Goal: Communication & Community: Answer question/provide support

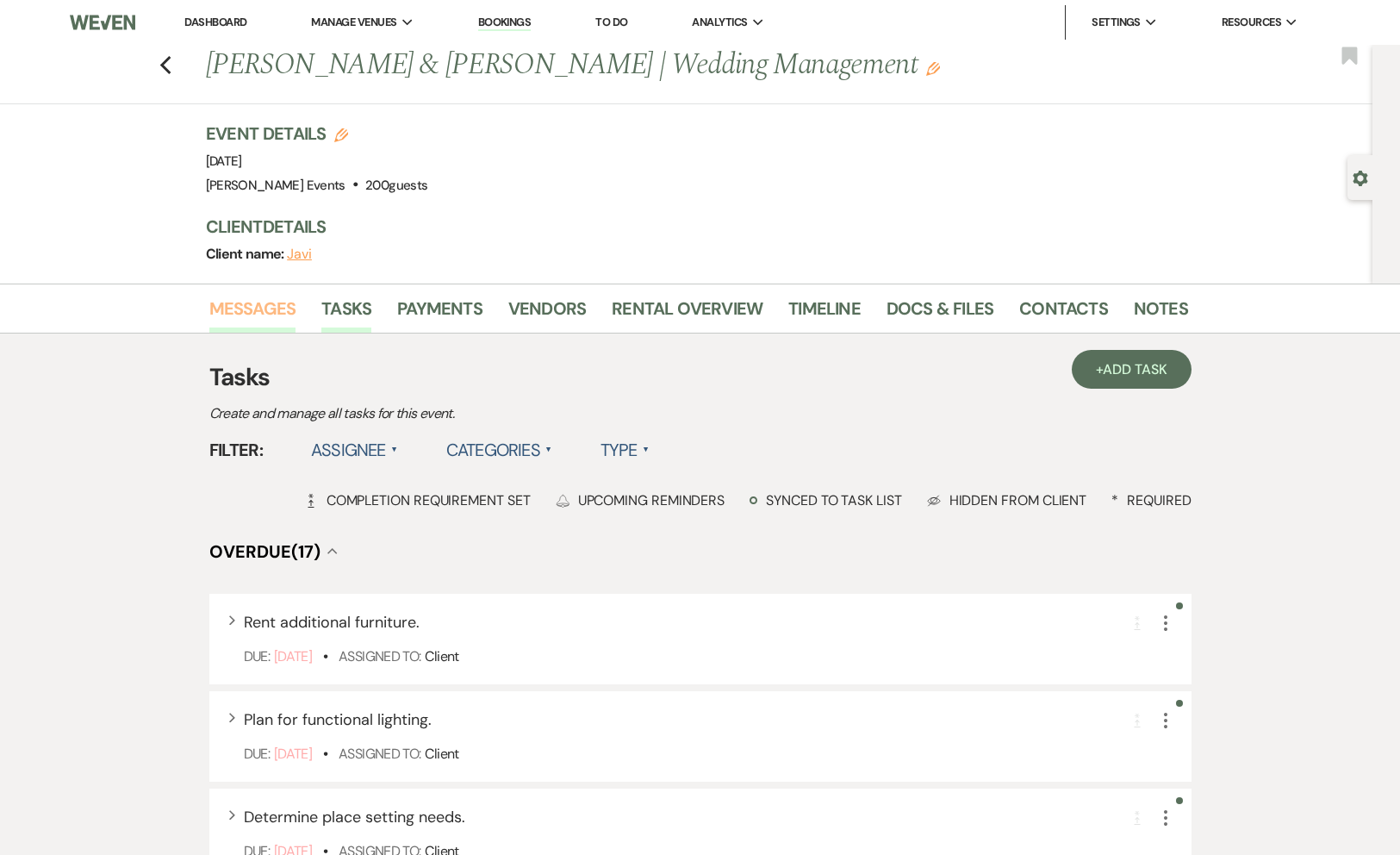
click at [262, 308] on link "Messages" at bounding box center [252, 314] width 87 height 38
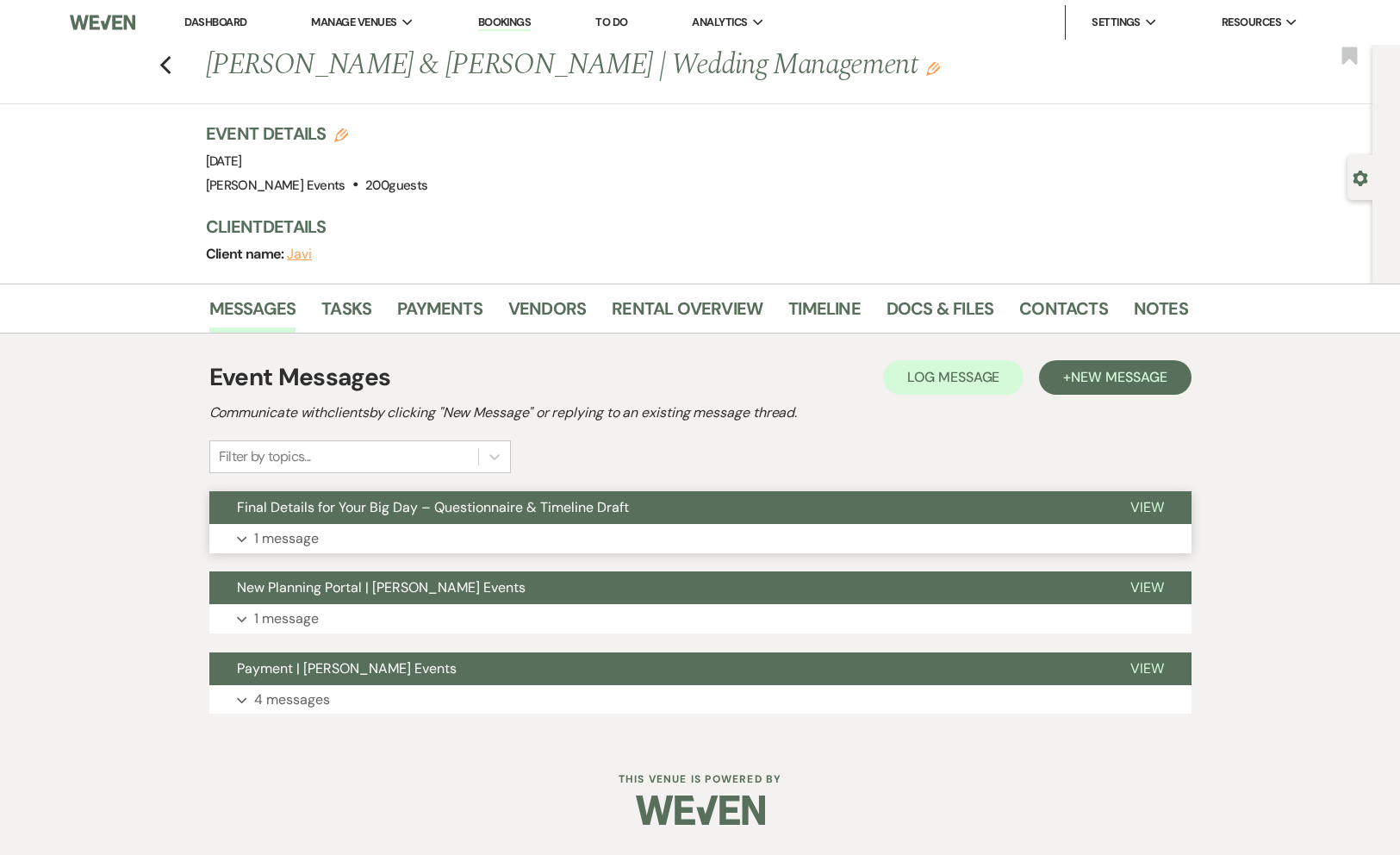
click at [847, 540] on button "Expand 1 message" at bounding box center [700, 538] width 983 height 29
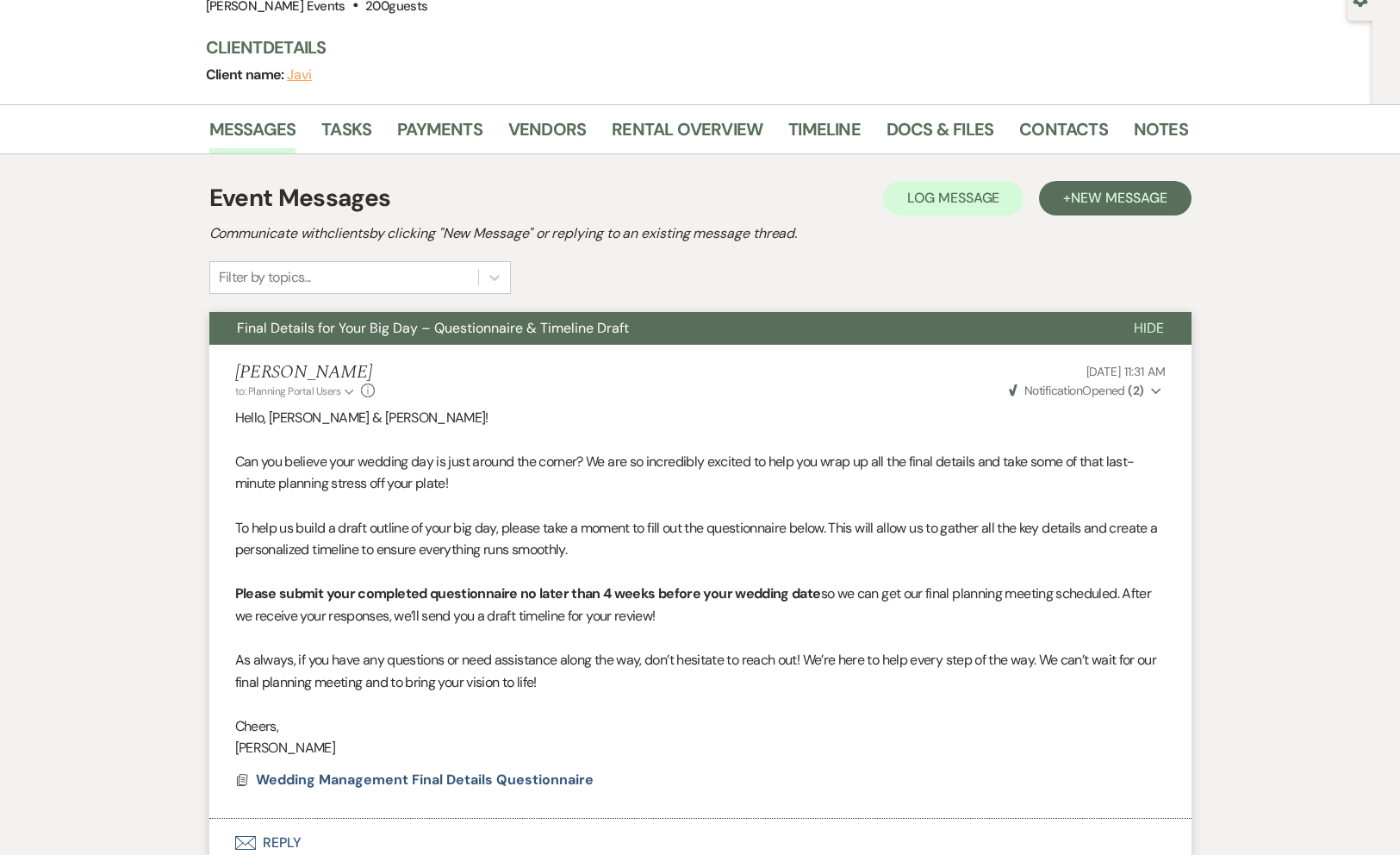
scroll to position [176, 0]
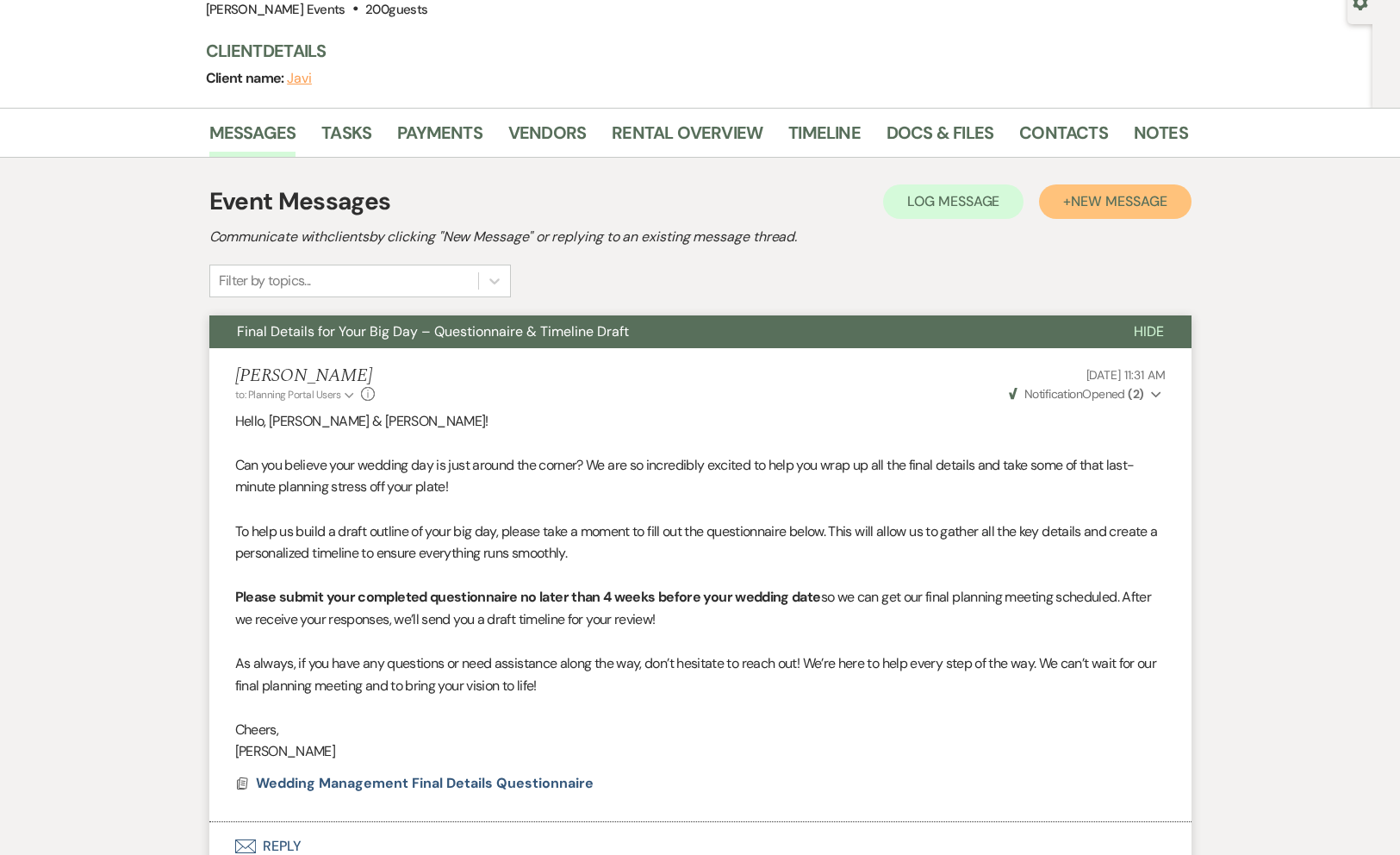
click at [1108, 193] on span "New Message" at bounding box center [1119, 201] width 96 height 18
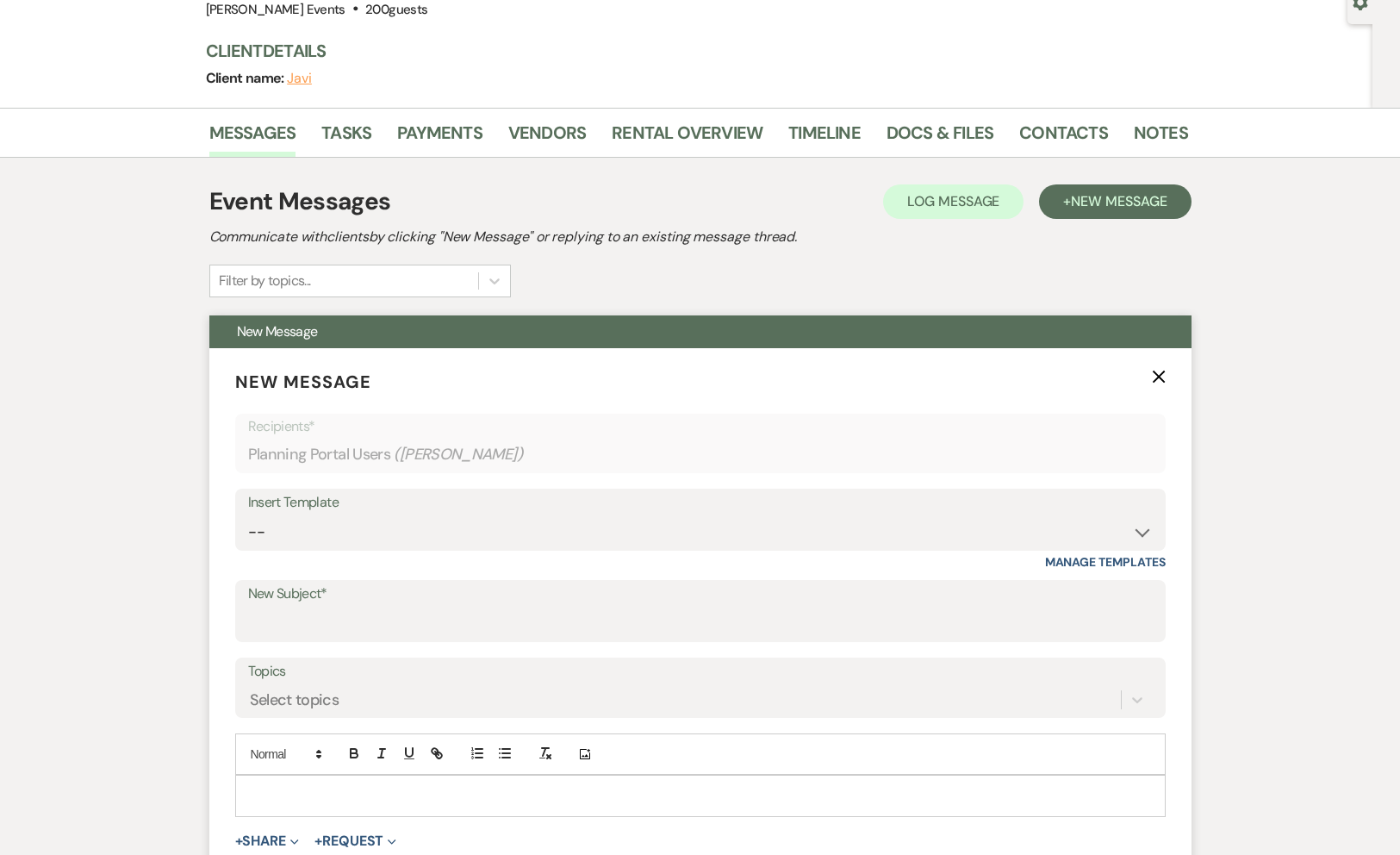
click at [929, 680] on label "Topics" at bounding box center [700, 672] width 905 height 25
click at [252, 689] on input "Topics" at bounding box center [251, 700] width 2 height 23
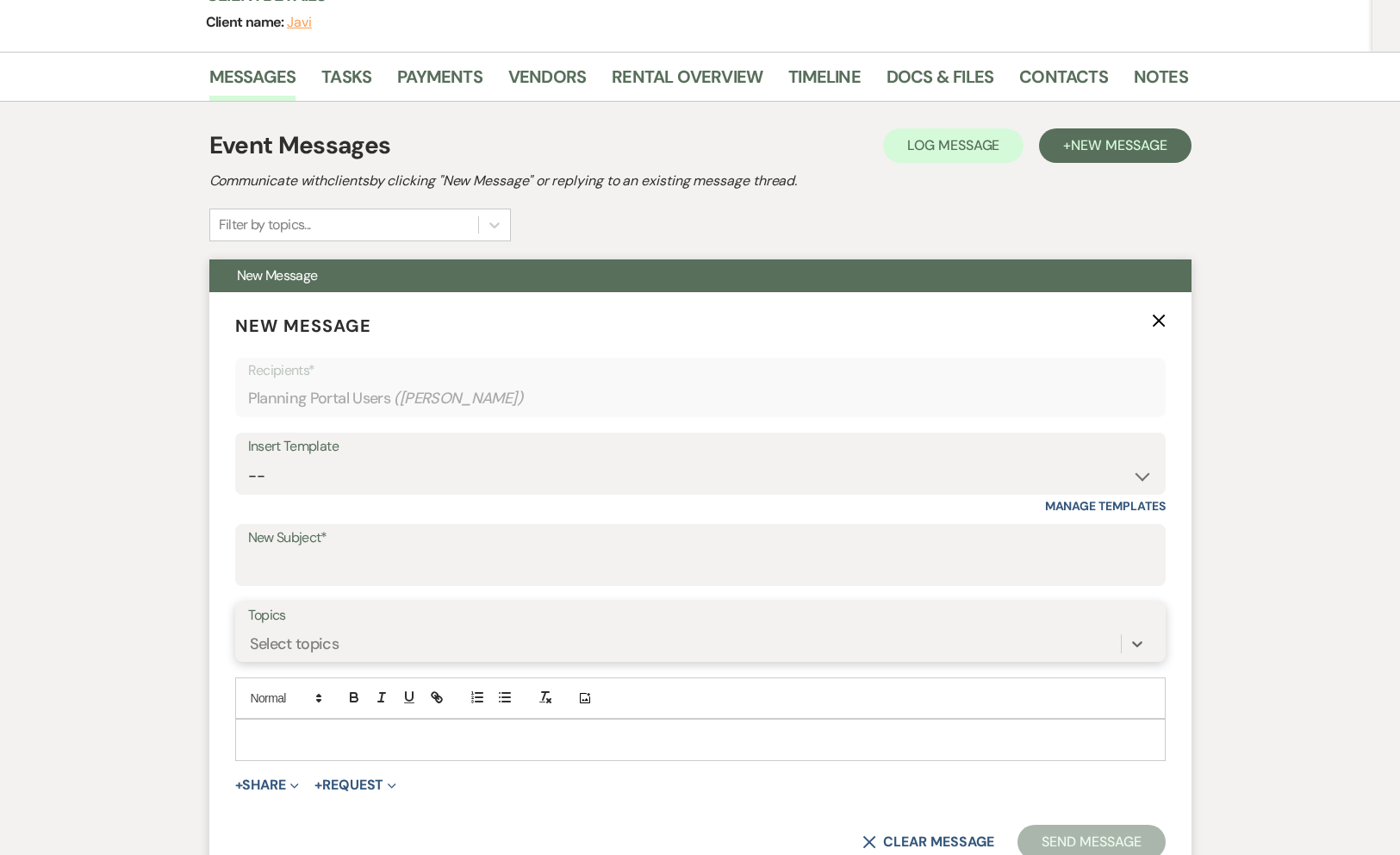
scroll to position [234, 0]
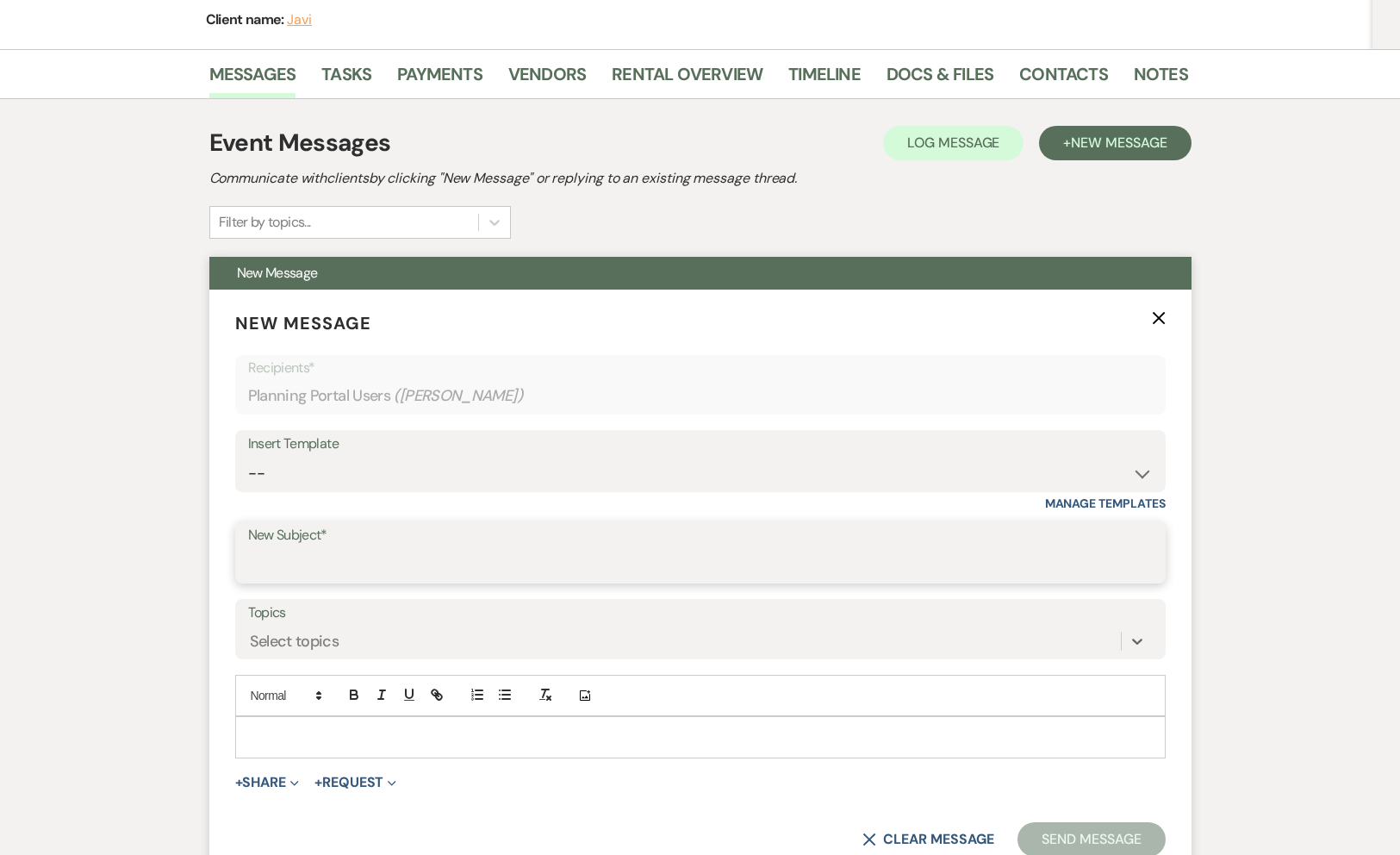
click at [929, 551] on input "New Subject*" at bounding box center [700, 565] width 905 height 34
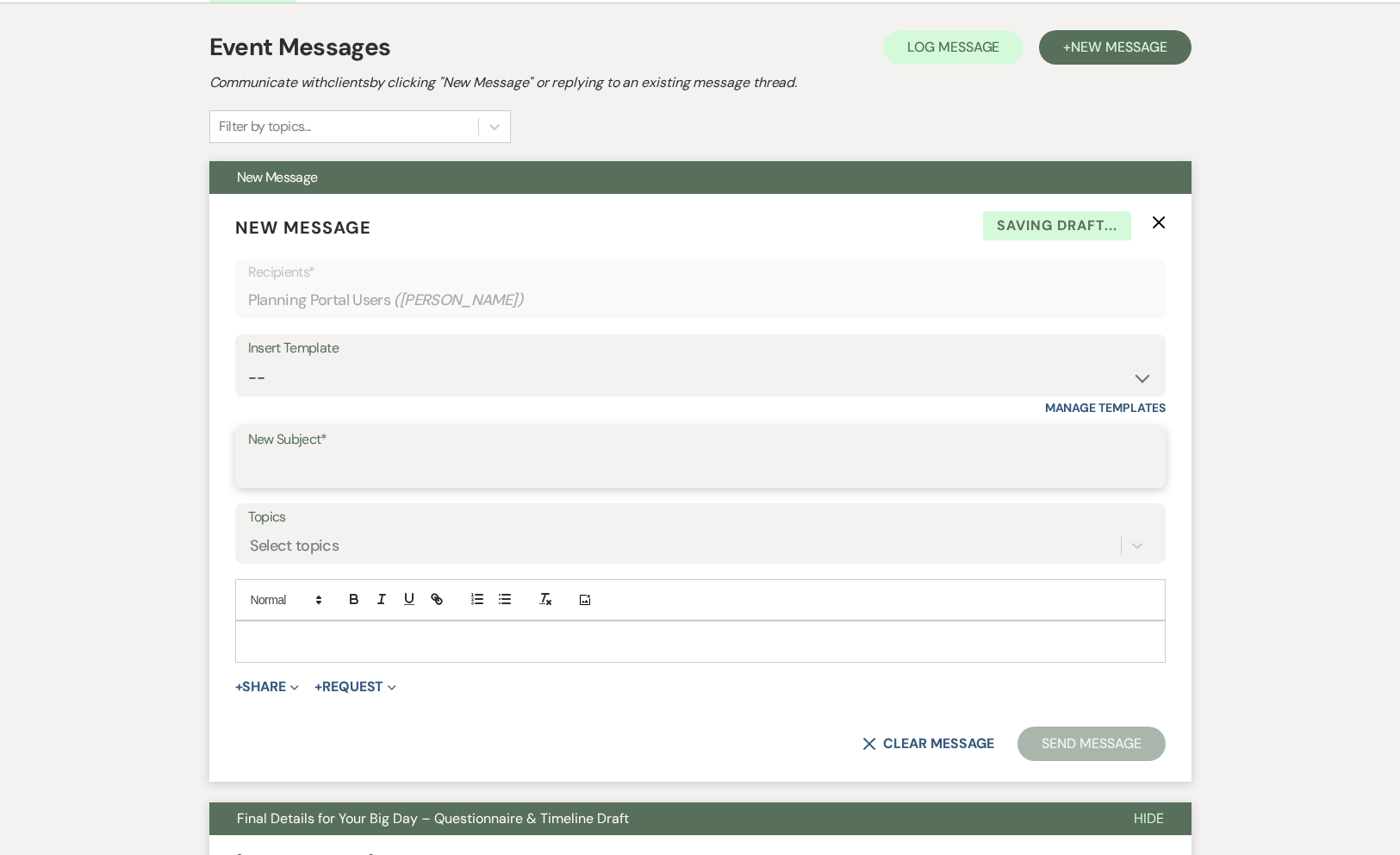
scroll to position [338, 0]
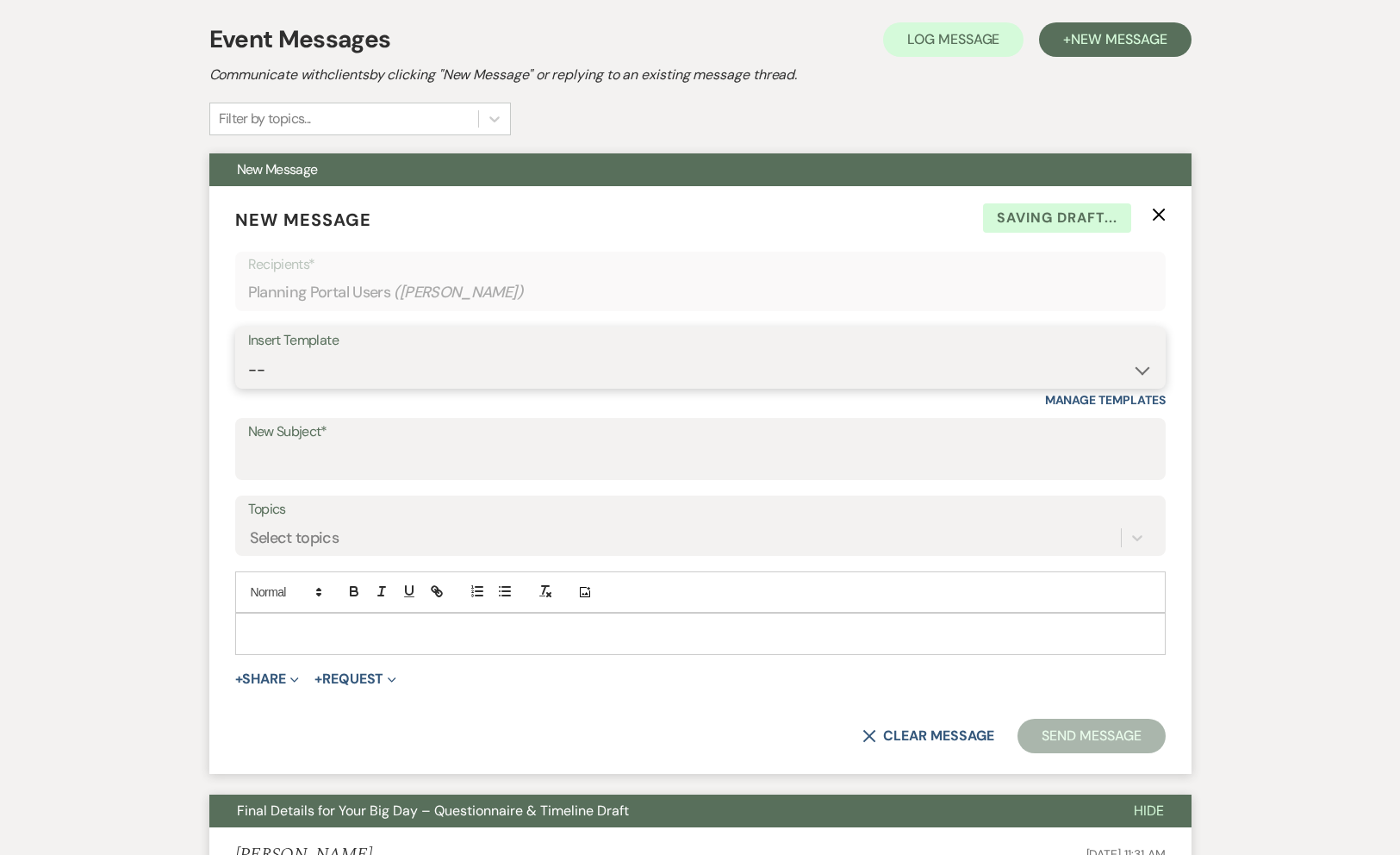
click at [1099, 366] on select "-- Weven Planning Portal Introduction (Booked Events) Initial Inquiry Response …" at bounding box center [700, 370] width 905 height 34
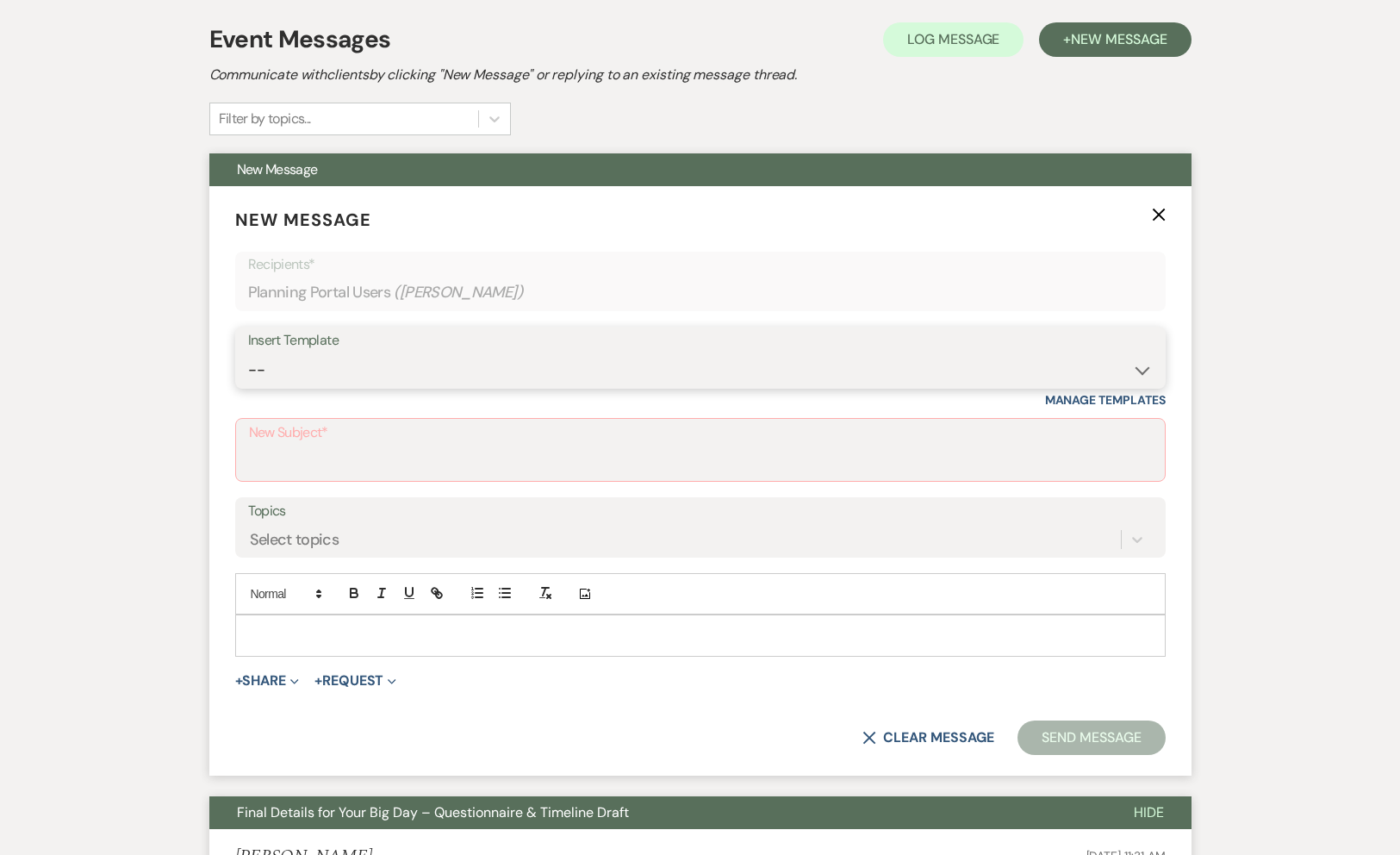
select select "4901"
click at [248, 353] on select "-- Weven Planning Portal Introduction (Booked Events) Initial Inquiry Response …" at bounding box center [700, 370] width 905 height 34
type input "We'd Love Your Feedback – Wedding Day Review Request"
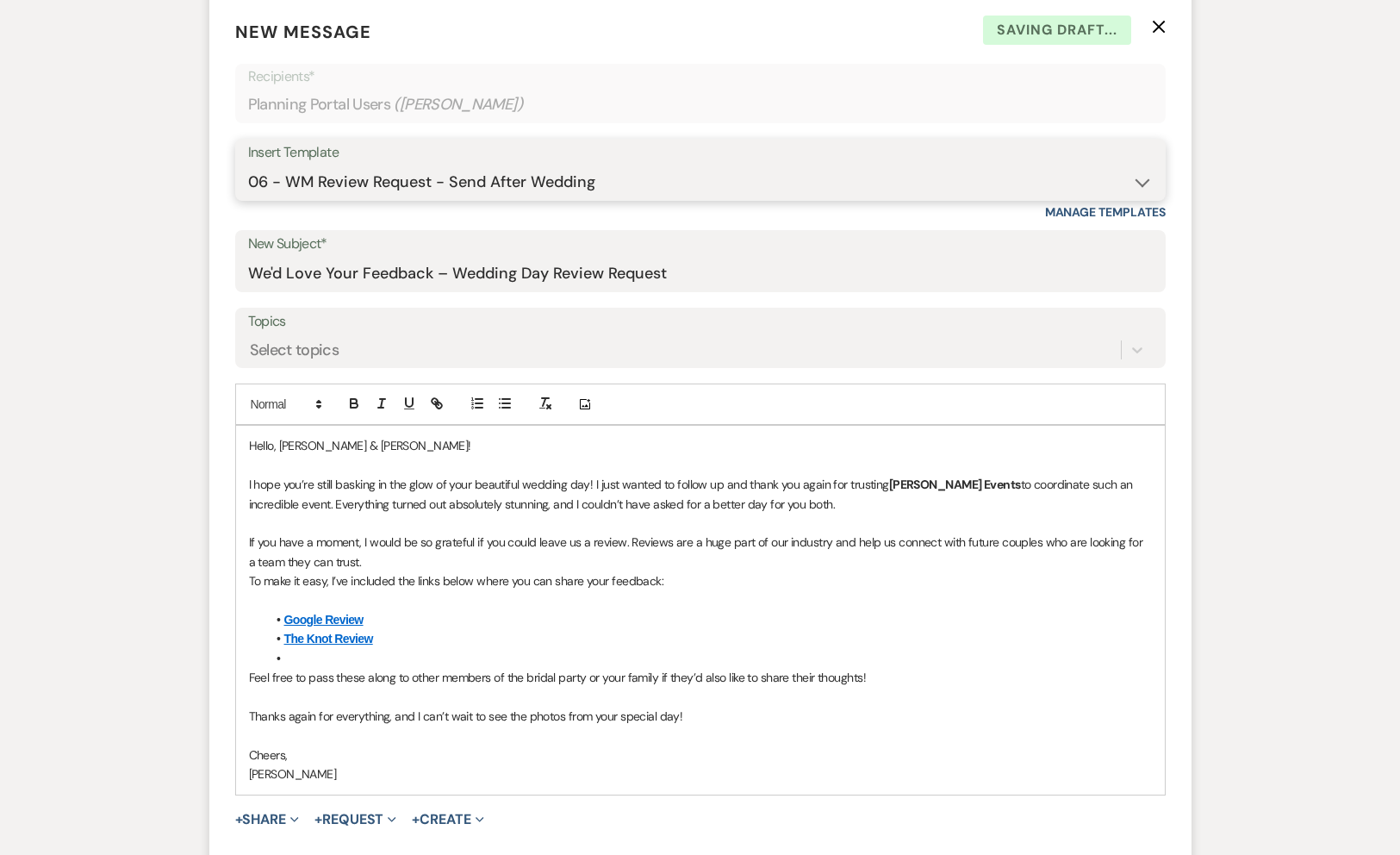
scroll to position [677, 0]
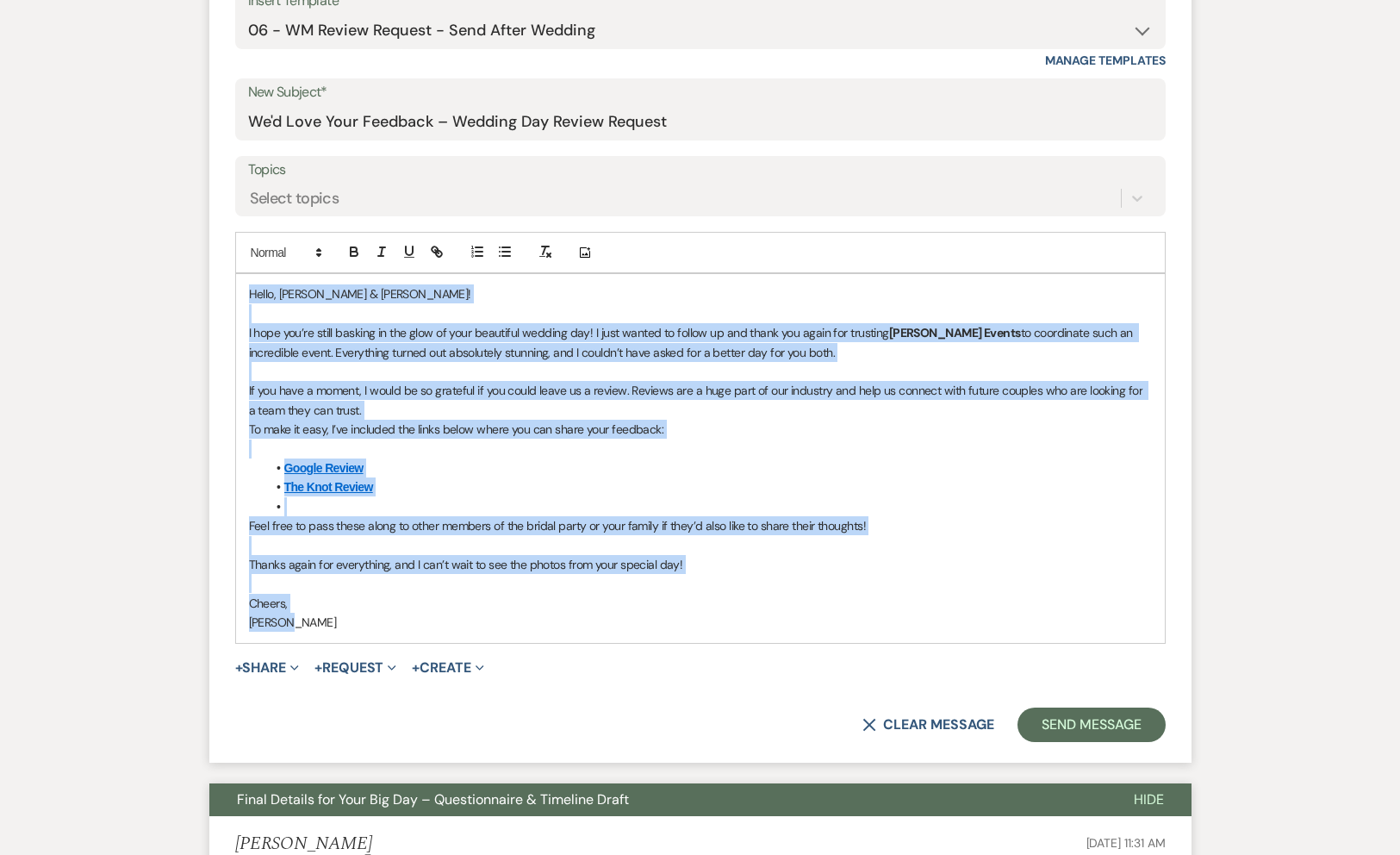
drag, startPoint x: 286, startPoint y: 635, endPoint x: 237, endPoint y: 287, distance: 351.4
click at [237, 287] on div "Hello, [PERSON_NAME] & [PERSON_NAME]! I hope you’re still basking in the glow o…" at bounding box center [700, 458] width 929 height 368
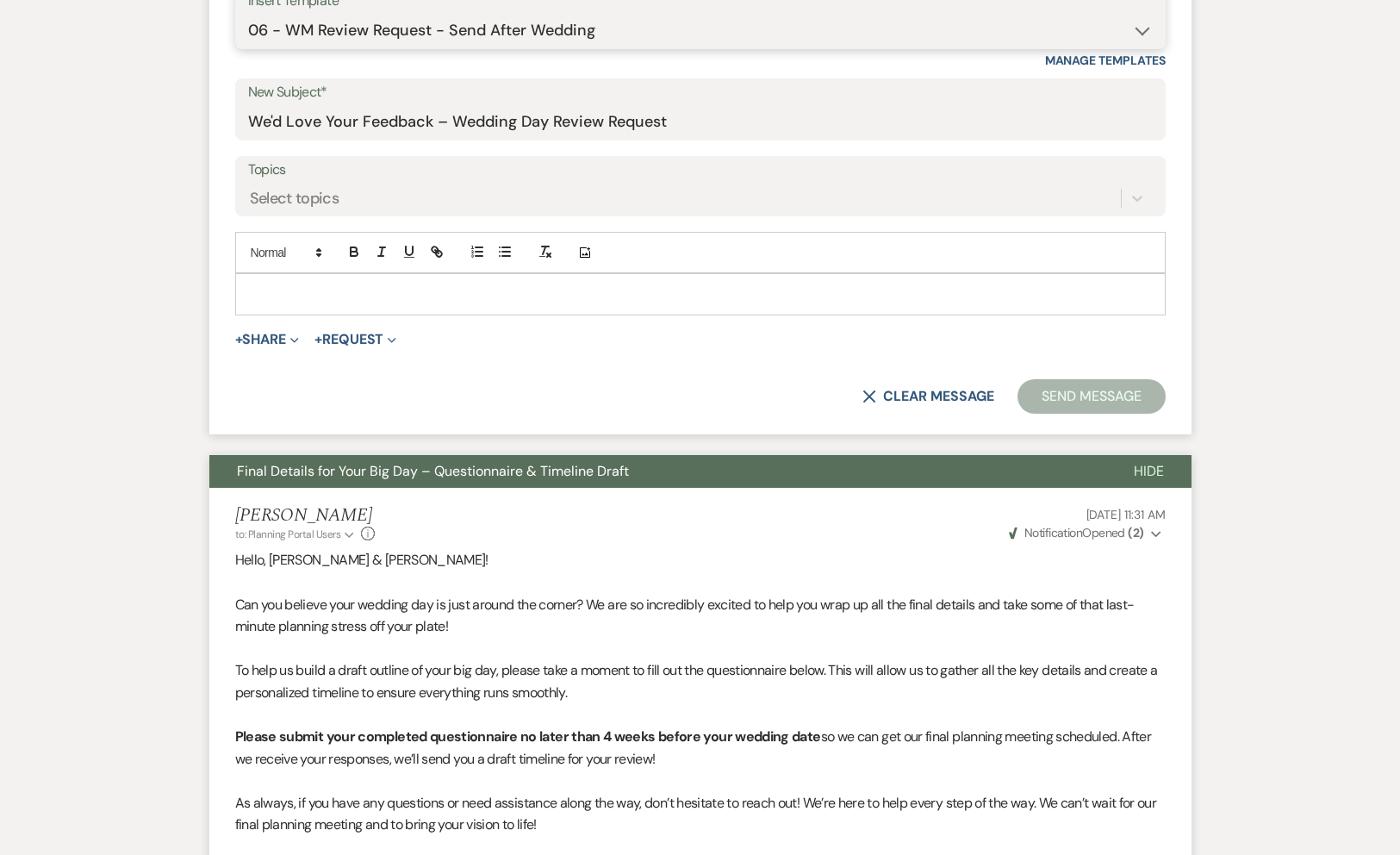
click at [926, 38] on select "-- Weven Planning Portal Introduction (Booked Events) Initial Inquiry Response …" at bounding box center [700, 30] width 905 height 34
select select "4900"
click at [248, 13] on select "-- Weven Planning Portal Introduction (Booked Events) Initial Inquiry Response …" at bounding box center [700, 30] width 905 height 34
type input "Thank You for Submitting Your Questionnaire! Next Steps Inside"
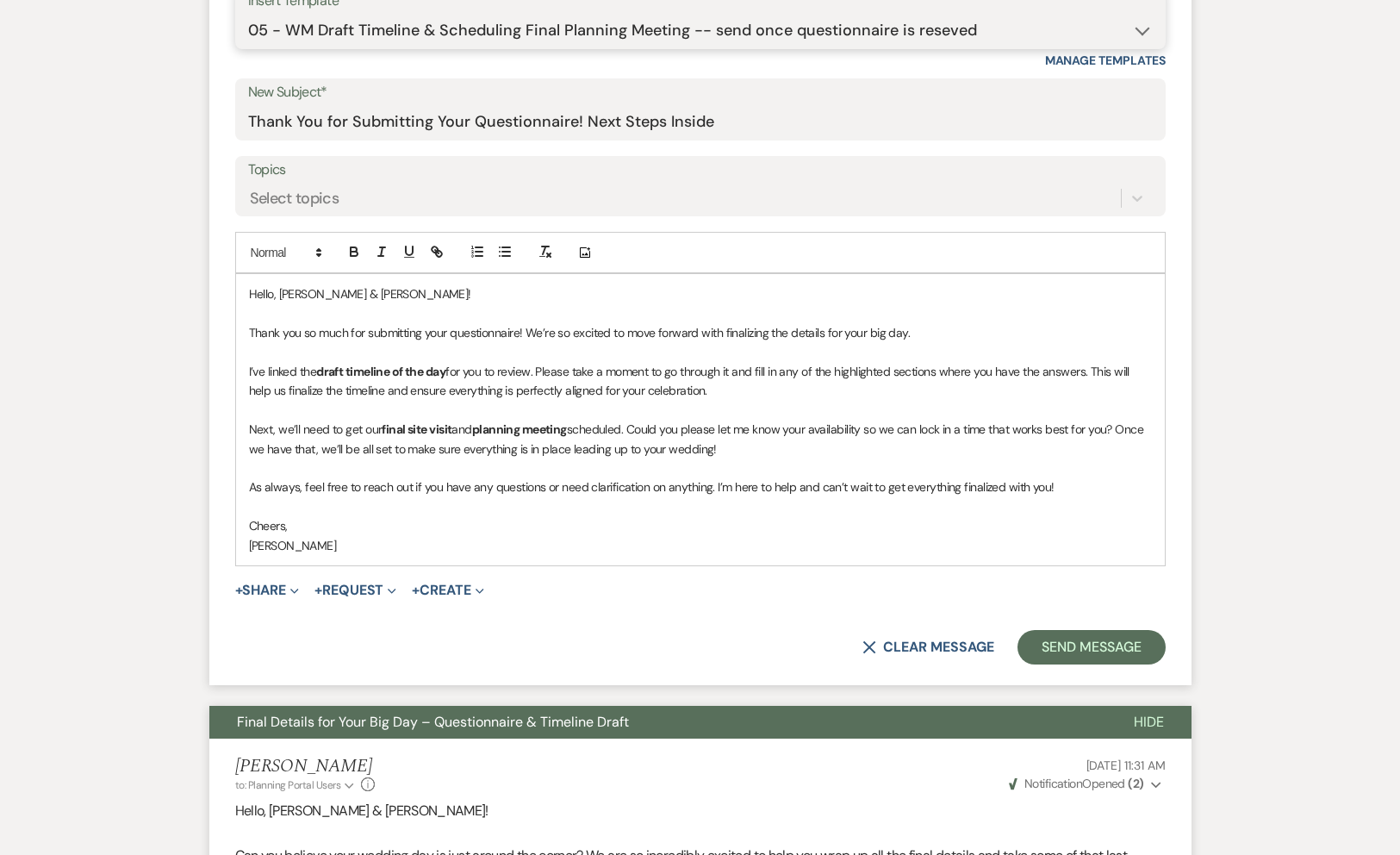
click at [906, 34] on select "-- Weven Planning Portal Introduction (Booked Events) Initial Inquiry Response …" at bounding box center [700, 30] width 905 height 34
select select "4901"
click at [248, 13] on select "-- Weven Planning Portal Introduction (Booked Events) Initial Inquiry Response …" at bounding box center [700, 30] width 905 height 34
type input "We'd Love Your Feedback – Wedding Day Review Request"
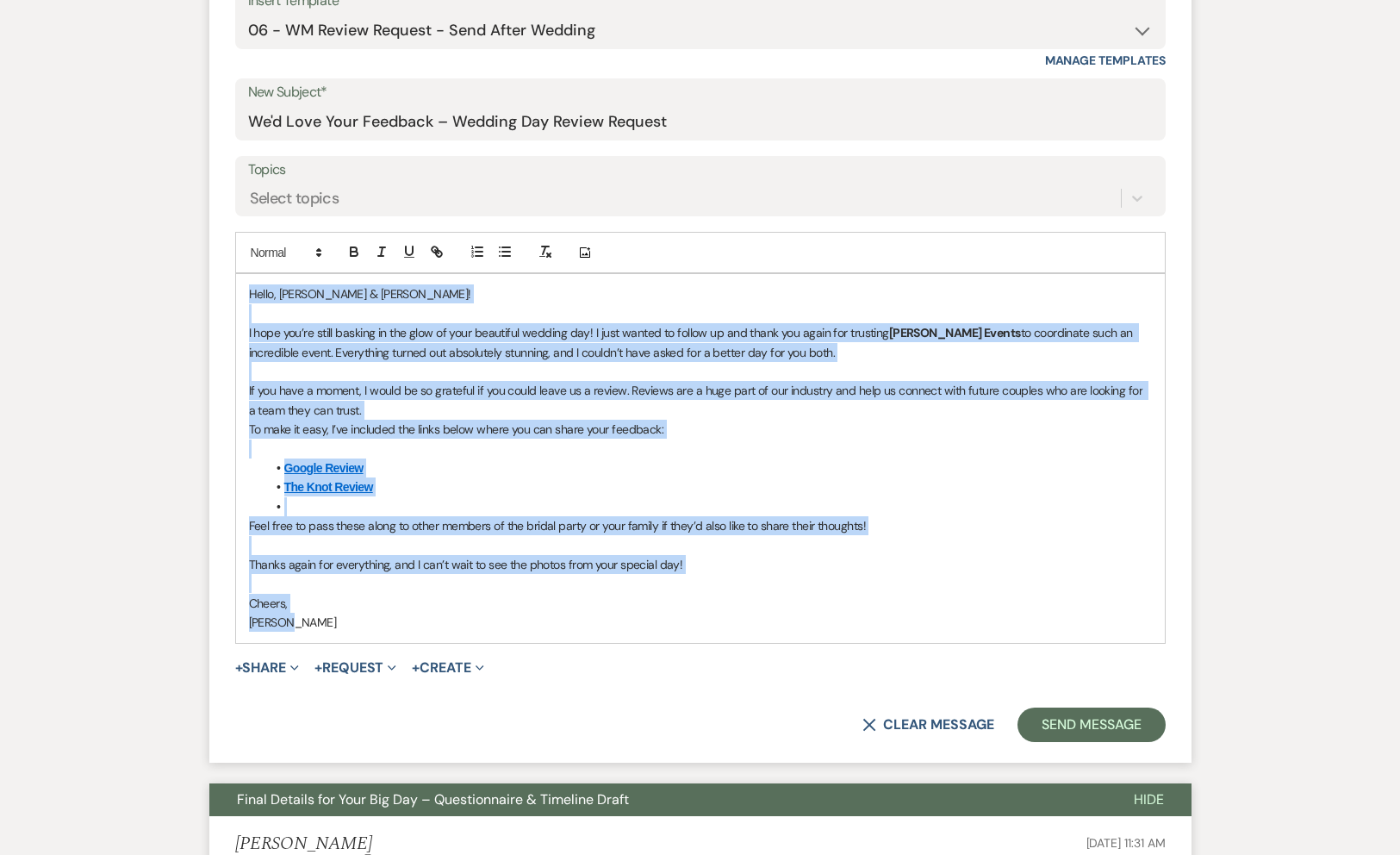
drag, startPoint x: 298, startPoint y: 626, endPoint x: 221, endPoint y: 294, distance: 340.8
click at [221, 294] on form "New Message X Saving draft... Recipients* Planning Portal Users ( [PERSON_NAME]…" at bounding box center [700, 304] width 983 height 915
copy div "Hello, [PERSON_NAME] & [PERSON_NAME]! I hope you’re still basking in the glow o…"
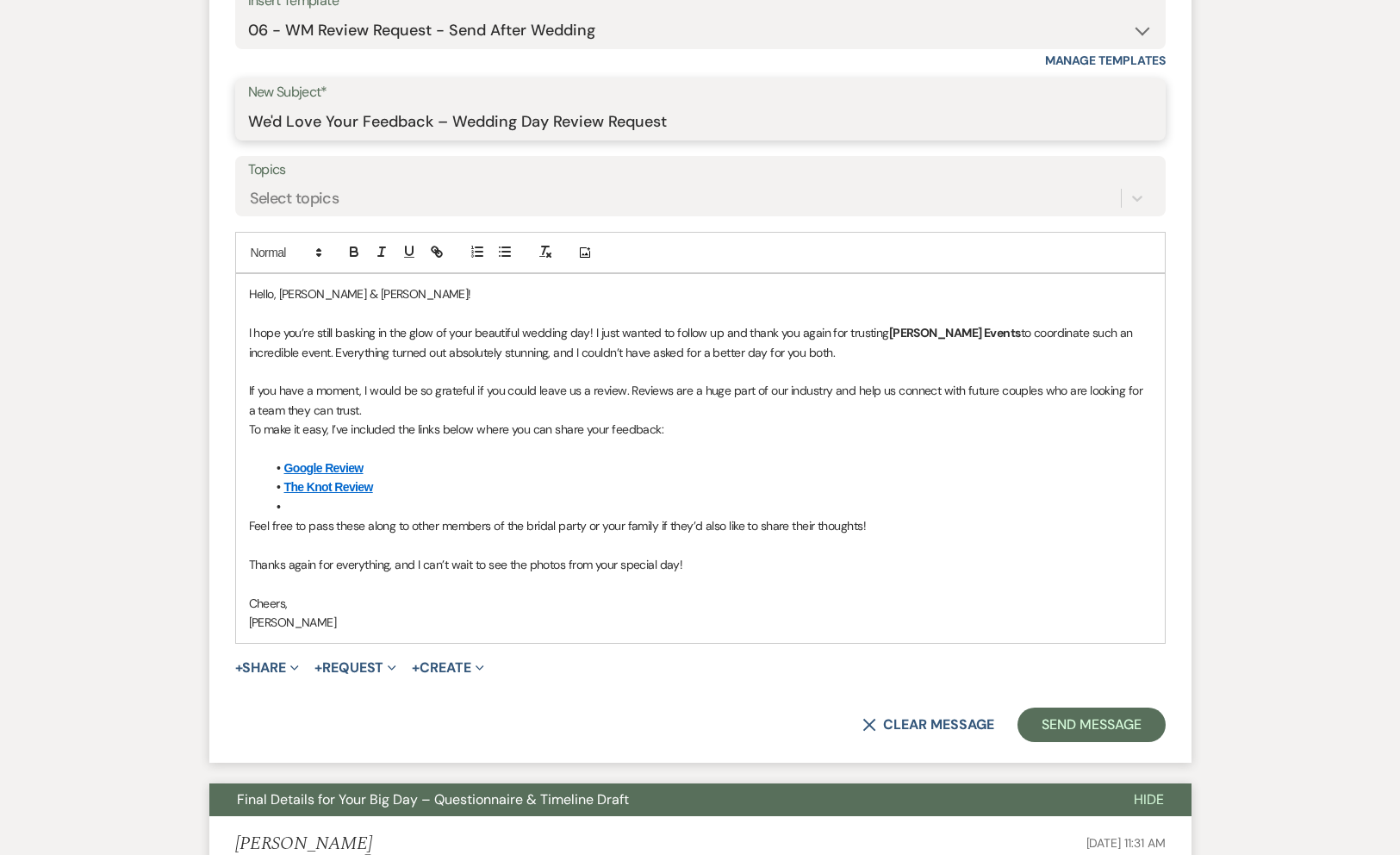
click at [522, 113] on input "We'd Love Your Feedback – Wedding Day Review Request" at bounding box center [700, 122] width 905 height 34
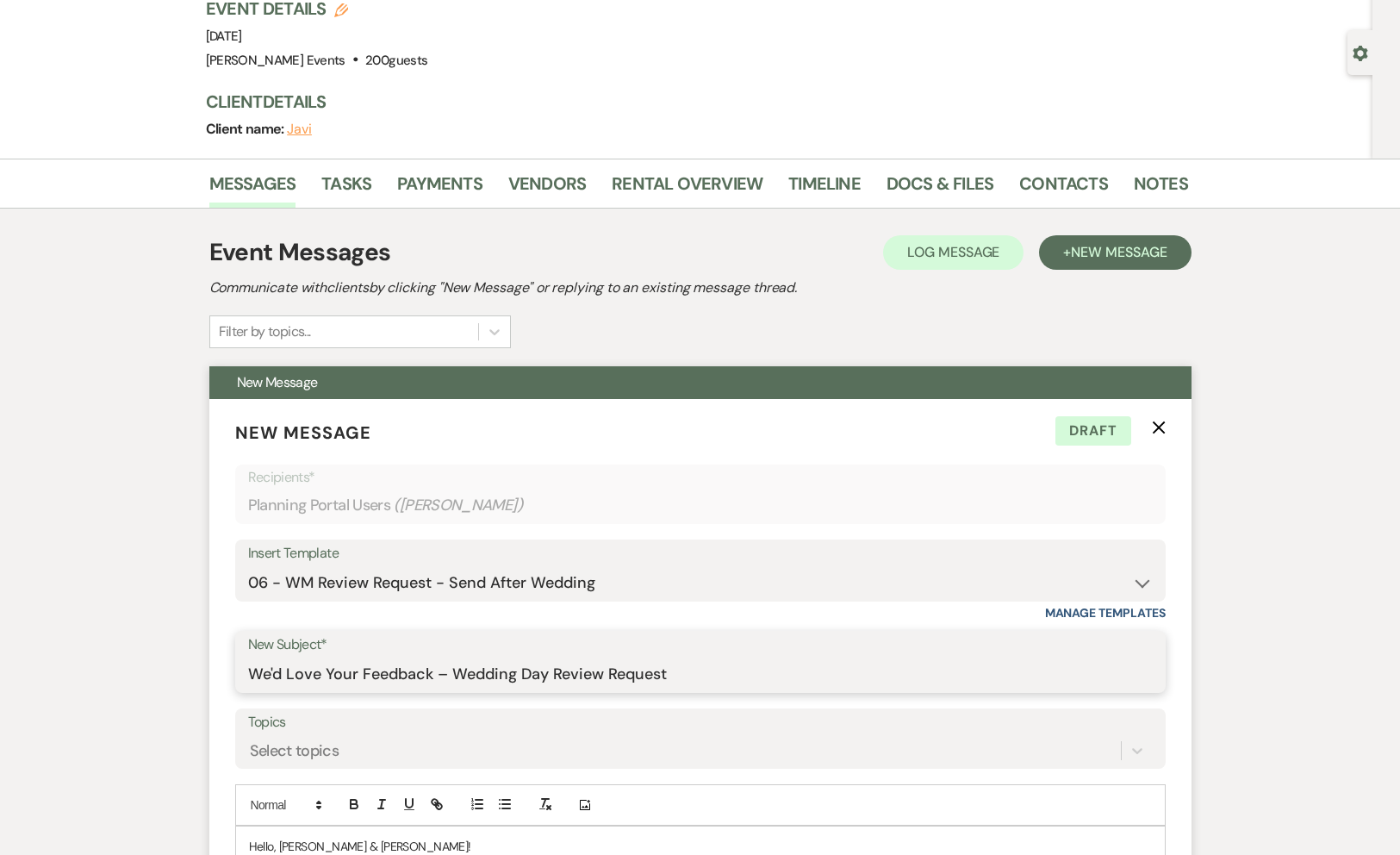
scroll to position [0, 0]
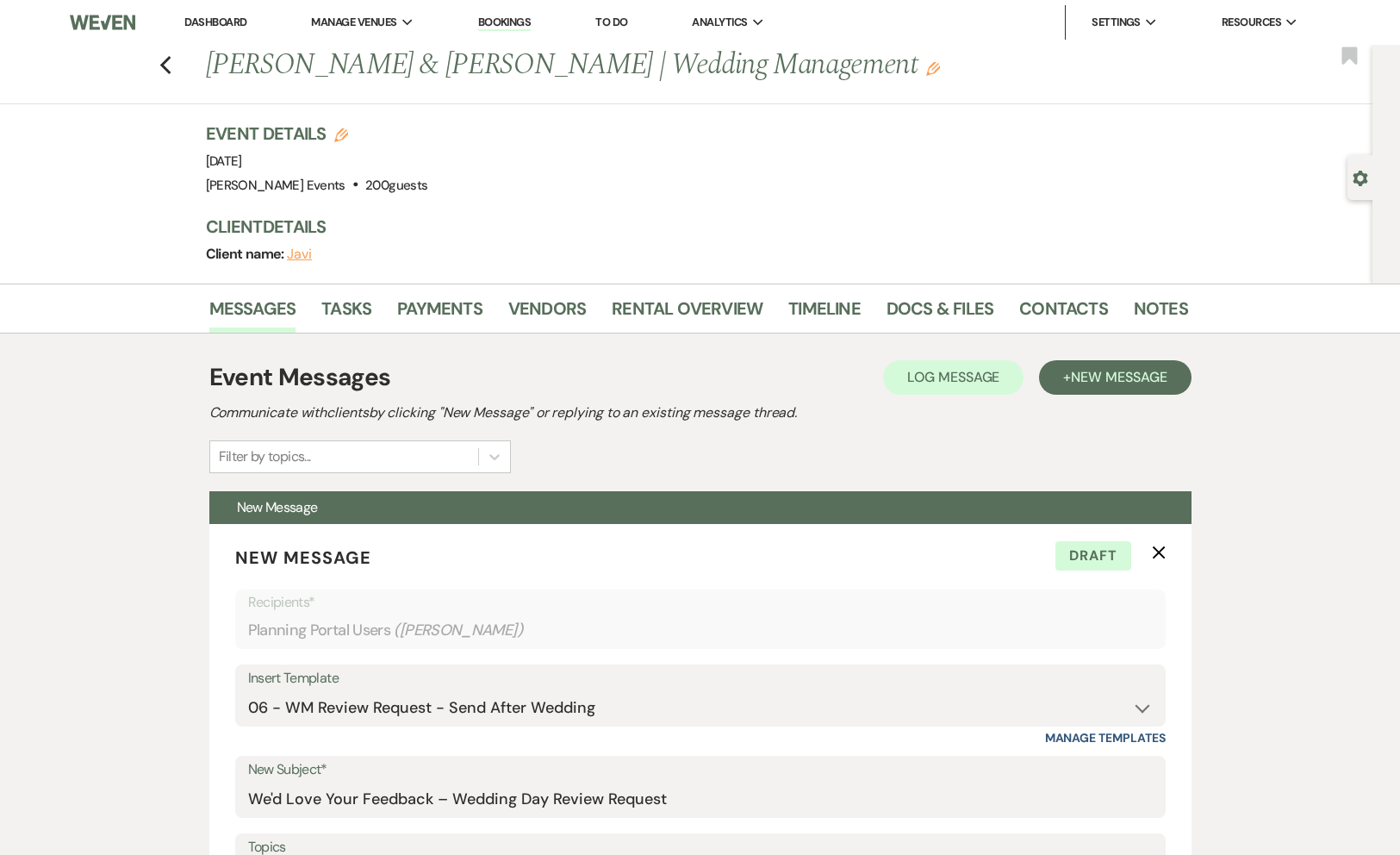
click at [220, 31] on li "Dashboard" at bounding box center [215, 22] width 80 height 35
click at [222, 6] on li "Dashboard" at bounding box center [215, 22] width 80 height 35
click at [222, 25] on link "Dashboard" at bounding box center [214, 21] width 62 height 14
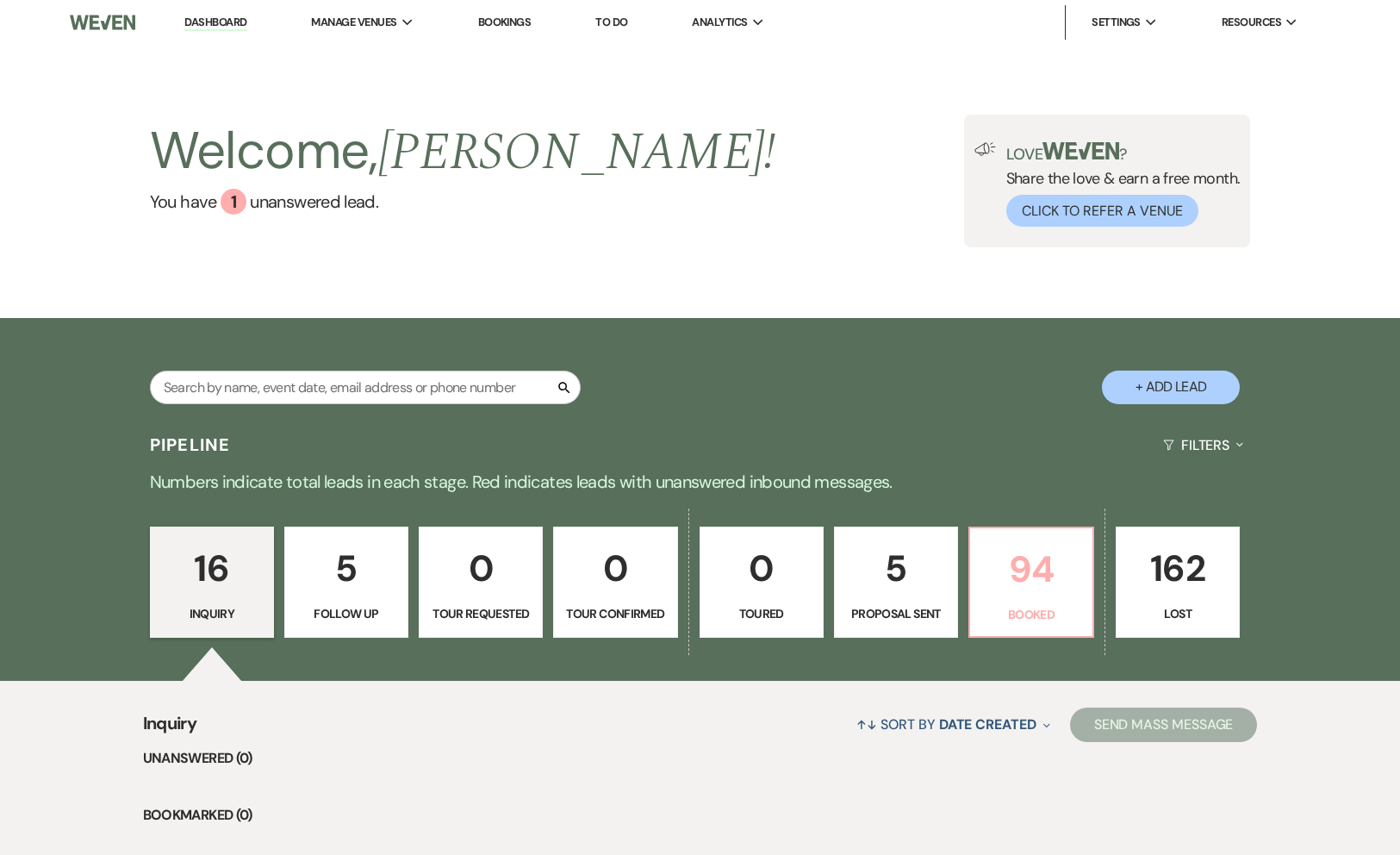
click at [1041, 574] on p "94" at bounding box center [1032, 569] width 102 height 58
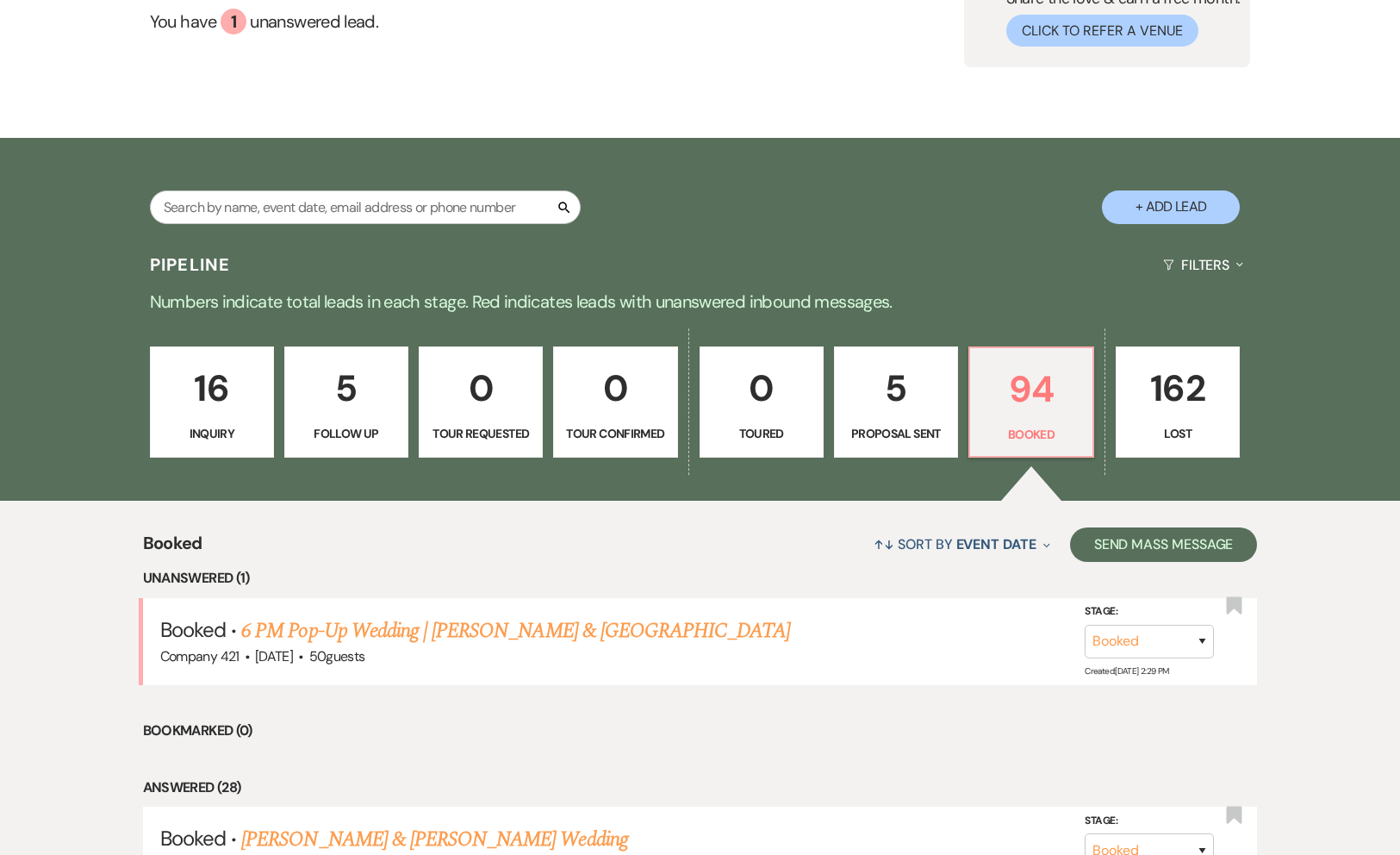
scroll to position [101, 0]
